Goal: Task Accomplishment & Management: Complete application form

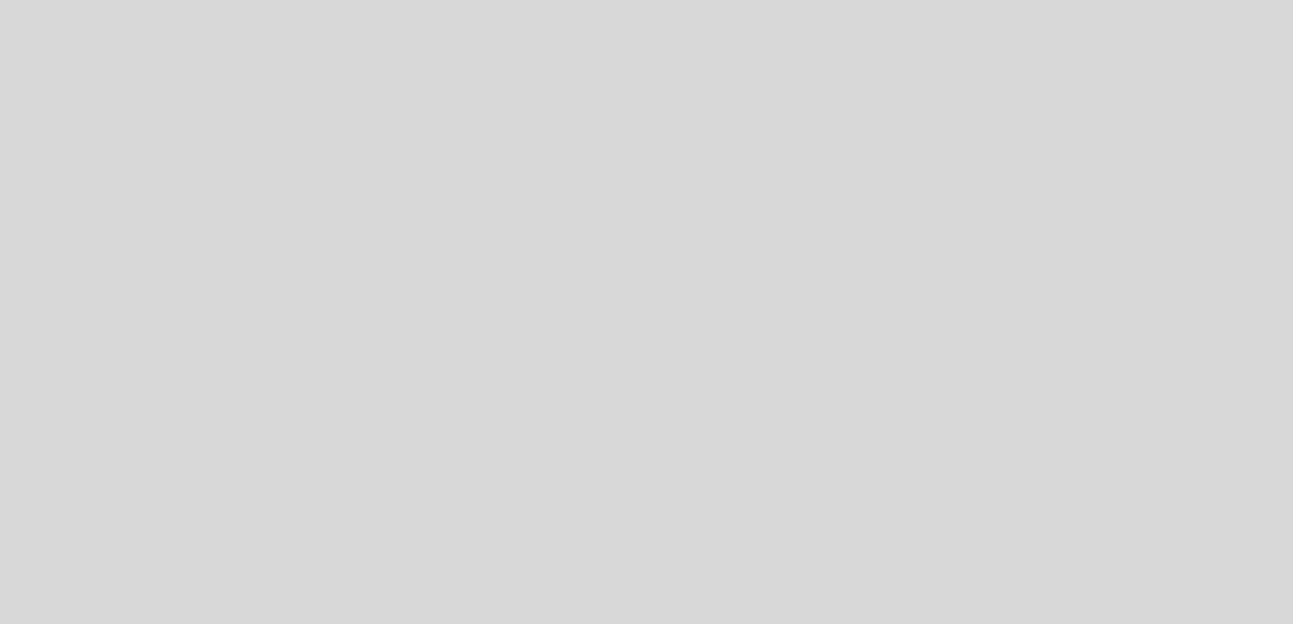
select select "es"
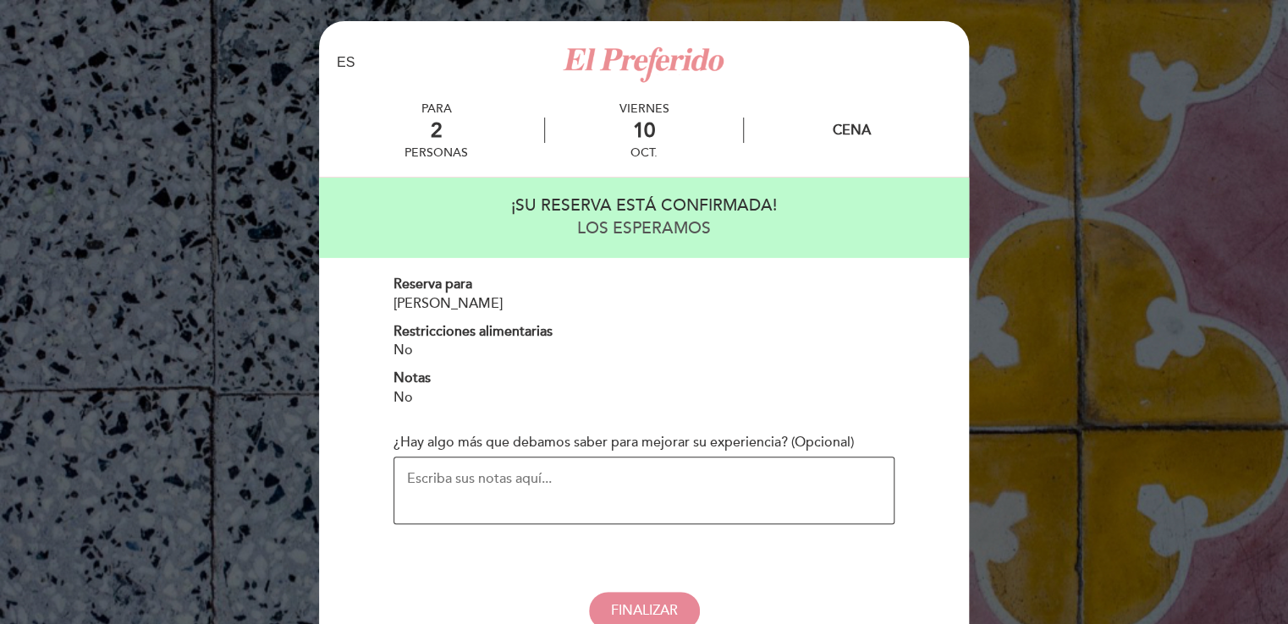
click at [603, 476] on textarea "¿Hay algo más que debamos saber para mejorar su experiencia? (Opcional)" at bounding box center [643, 491] width 501 height 68
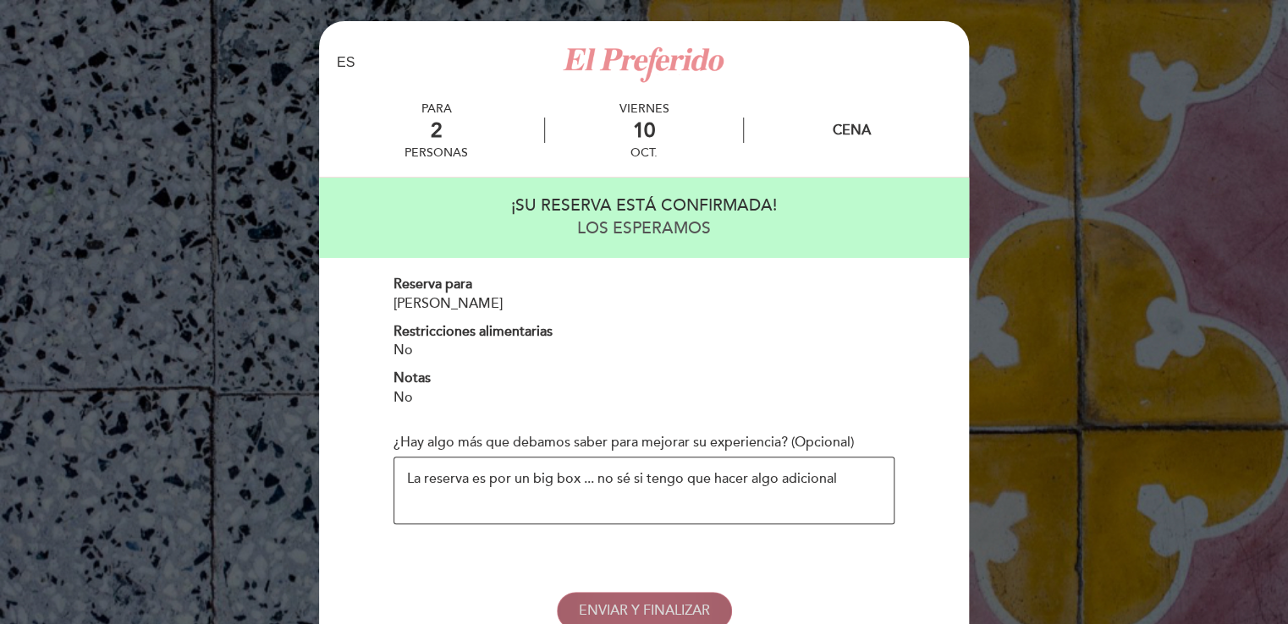
type textarea "La reserva es por un big box ... no sé si tengo que hacer algo adicional"
click at [604, 618] on span "ENVIAR Y FINALIZAR" at bounding box center [644, 610] width 131 height 17
click at [606, 610] on span "ENVIAR Y FINALIZAR" at bounding box center [644, 610] width 131 height 17
click at [662, 602] on span "ENVIAR Y FINALIZAR" at bounding box center [644, 610] width 131 height 17
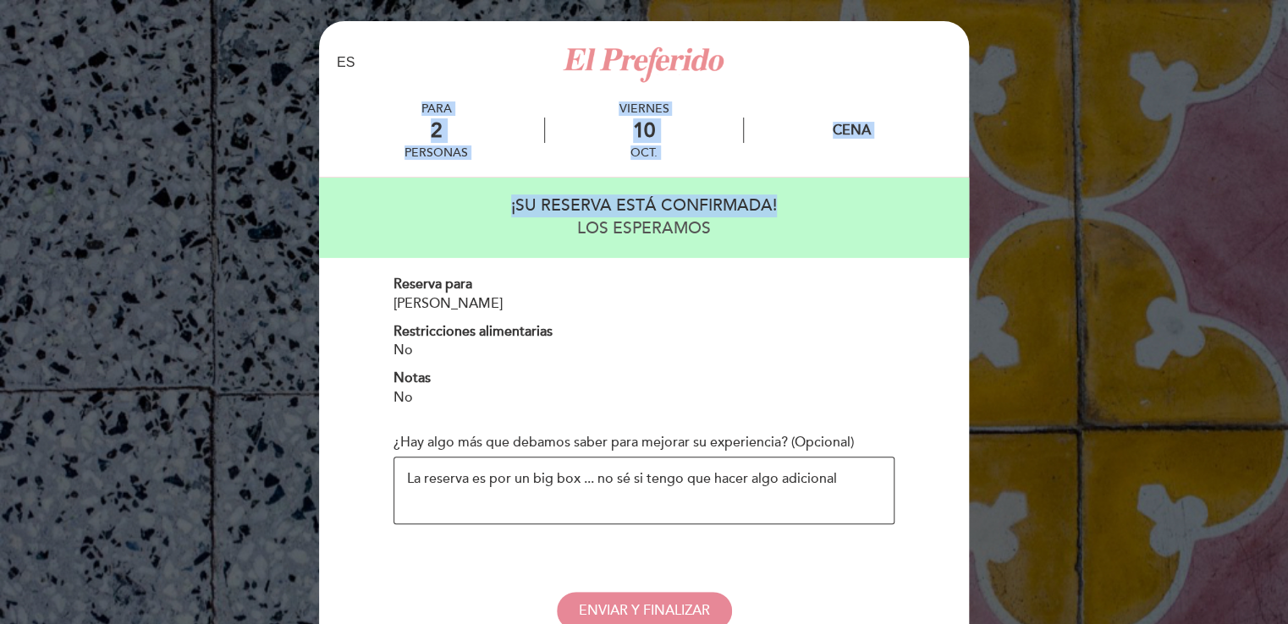
drag, startPoint x: 1259, startPoint y: 127, endPoint x: 1257, endPoint y: 189, distance: 61.8
click at [1257, 189] on div "EN ES PT PARA 2 [DATE] 10 No" at bounding box center [644, 372] width 1288 height 744
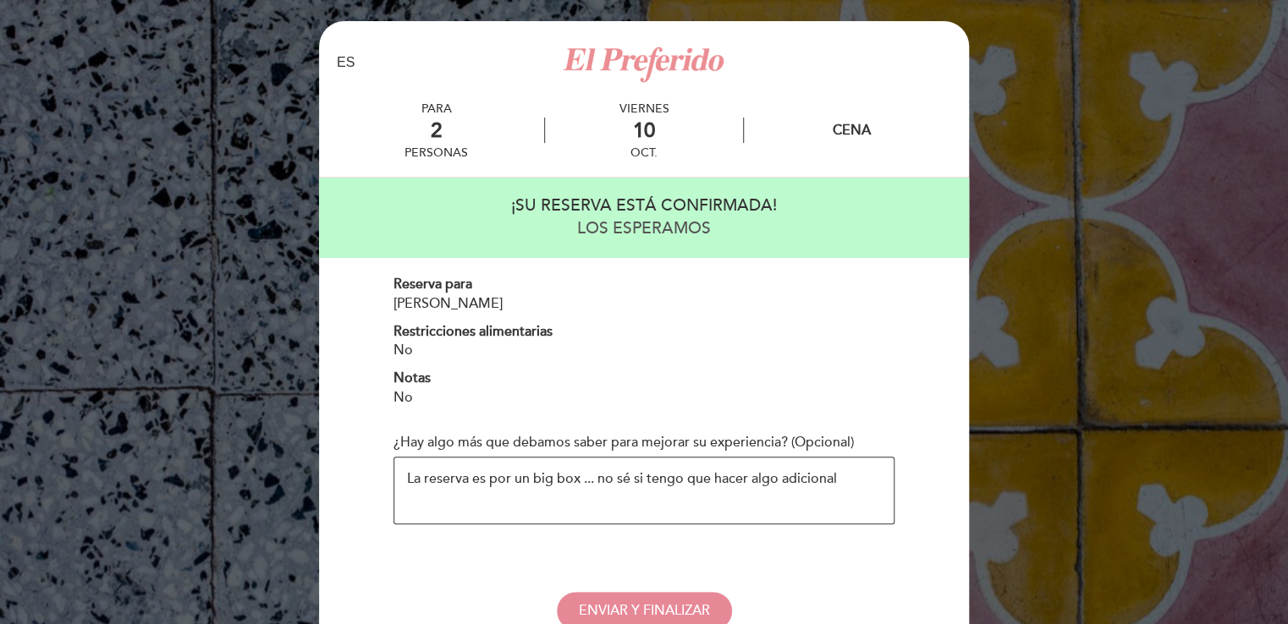
click at [830, 507] on textarea "La reserva es por un big box ... no sé si tengo que hacer algo adicional" at bounding box center [643, 491] width 501 height 68
click at [663, 614] on span "ENVIAR Y FINALIZAR" at bounding box center [644, 610] width 131 height 17
click at [413, 591] on div "¡SU RESERVA ESTÁ CONFIRMADA! LOS ESPERAMOS Reserva para [PERSON_NAME] Restricci…" at bounding box center [644, 404] width 626 height 453
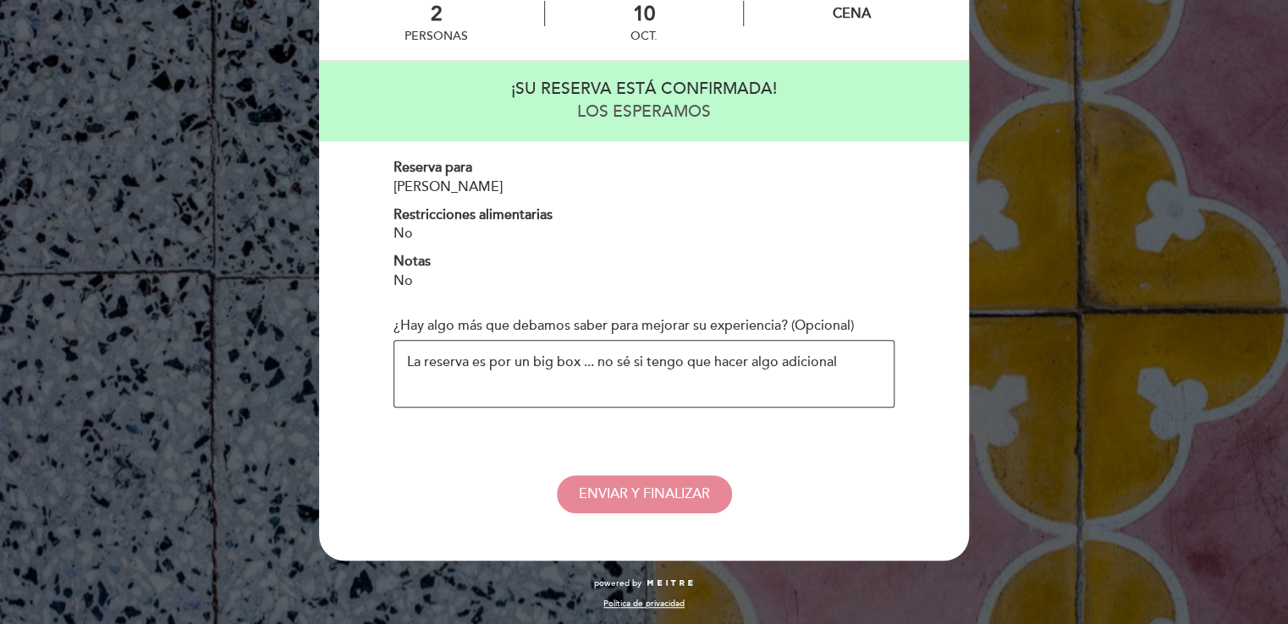
scroll to position [118, 0]
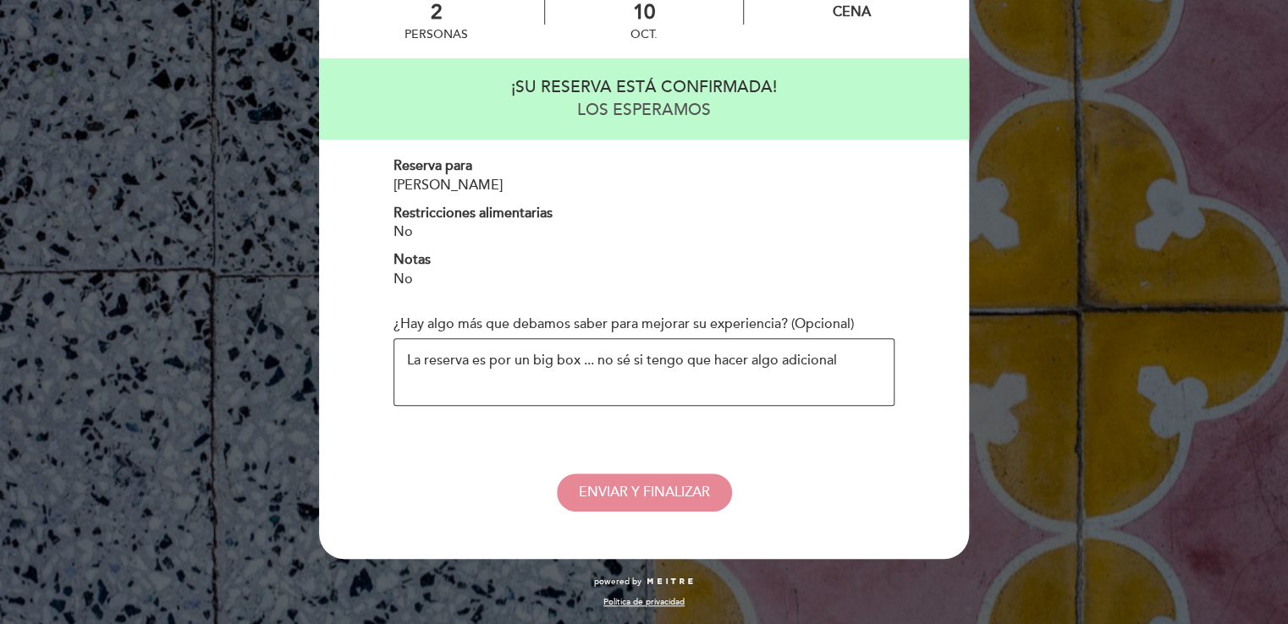
click at [771, 391] on textarea "La reserva es por un big box ... no sé si tengo que hacer algo adicional" at bounding box center [643, 372] width 501 height 68
click at [670, 488] on span "ENVIAR Y FINALIZAR" at bounding box center [644, 492] width 131 height 17
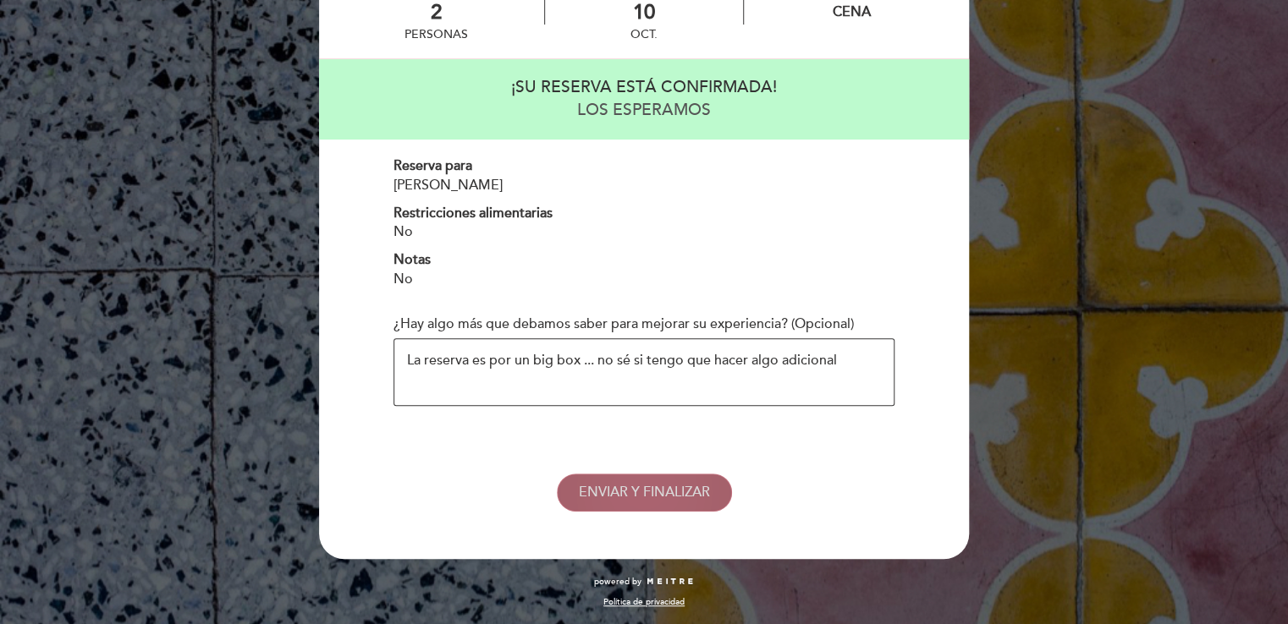
click at [670, 488] on span "ENVIAR Y FINALIZAR" at bounding box center [644, 492] width 131 height 17
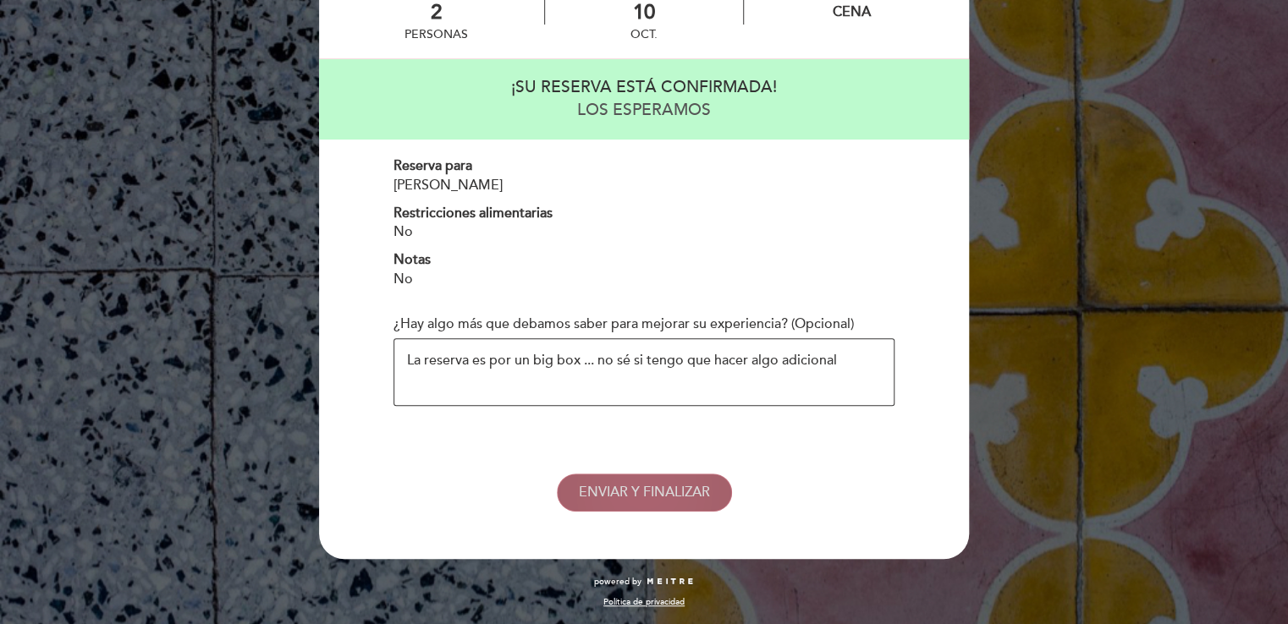
click at [617, 484] on span "ENVIAR Y FINALIZAR" at bounding box center [644, 492] width 131 height 17
drag, startPoint x: 617, startPoint y: 484, endPoint x: 608, endPoint y: 487, distance: 9.9
click at [608, 487] on span "ENVIAR Y FINALIZAR" at bounding box center [644, 492] width 131 height 17
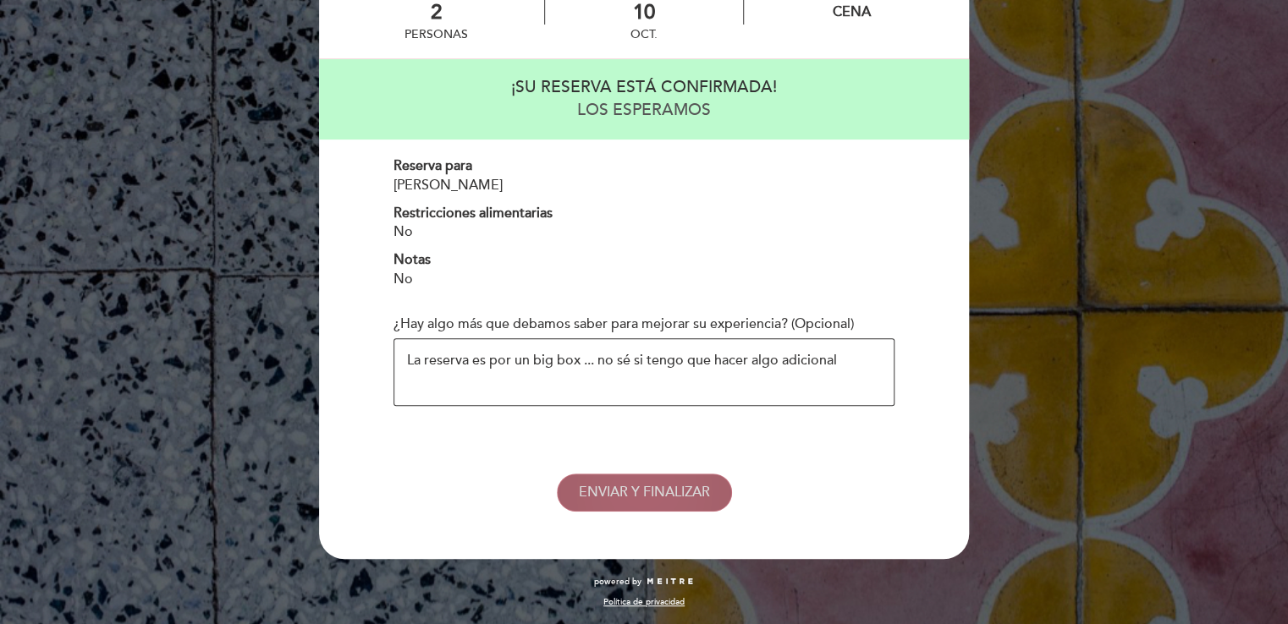
click at [608, 487] on span "ENVIAR Y FINALIZAR" at bounding box center [644, 492] width 131 height 17
click at [890, 245] on div "Reserva para [PERSON_NAME] Restricciones alimentarias No Notas No" at bounding box center [643, 223] width 501 height 133
click at [555, 382] on textarea "La reserva es por un big box ... no sé si tengo que hacer algo adicional" at bounding box center [643, 372] width 501 height 68
